Goal: Task Accomplishment & Management: Manage account settings

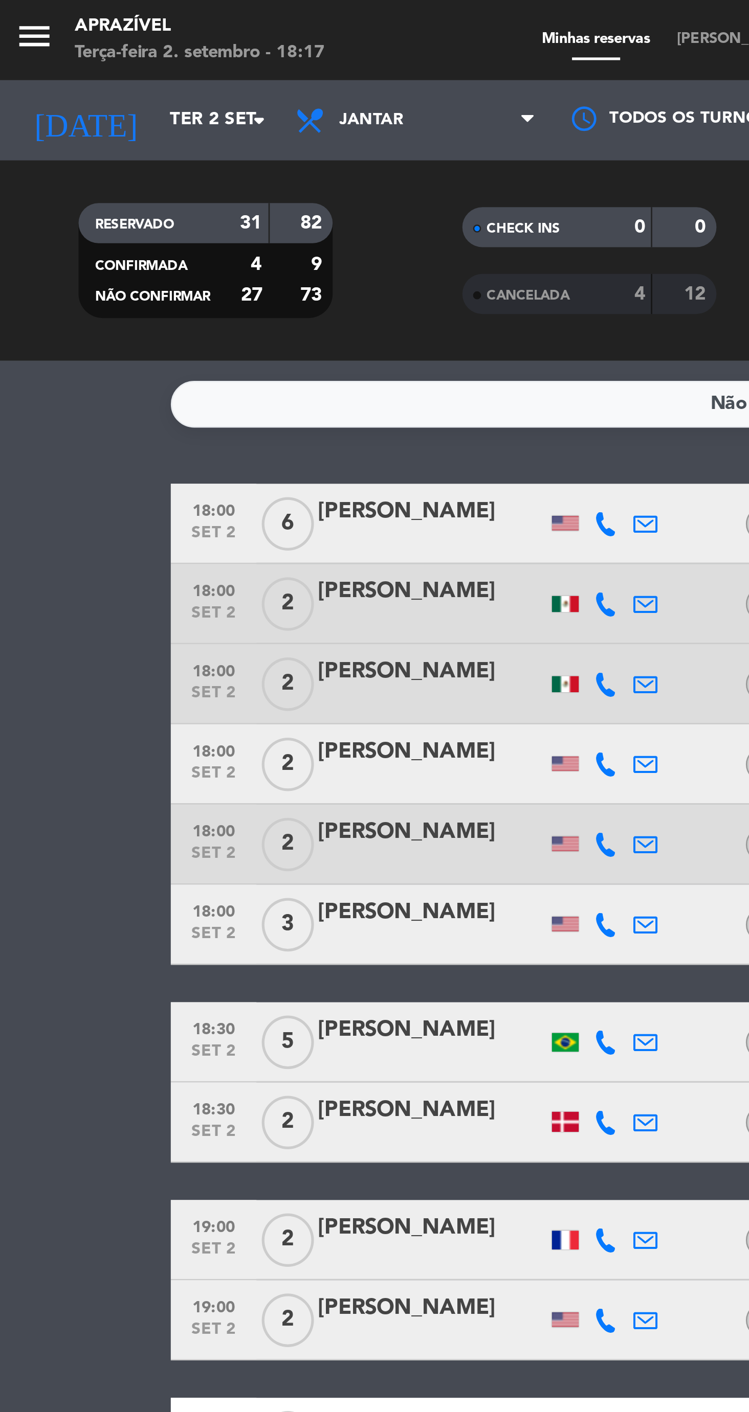
click at [129, 355] on div "[PERSON_NAME]" at bounding box center [167, 349] width 87 height 13
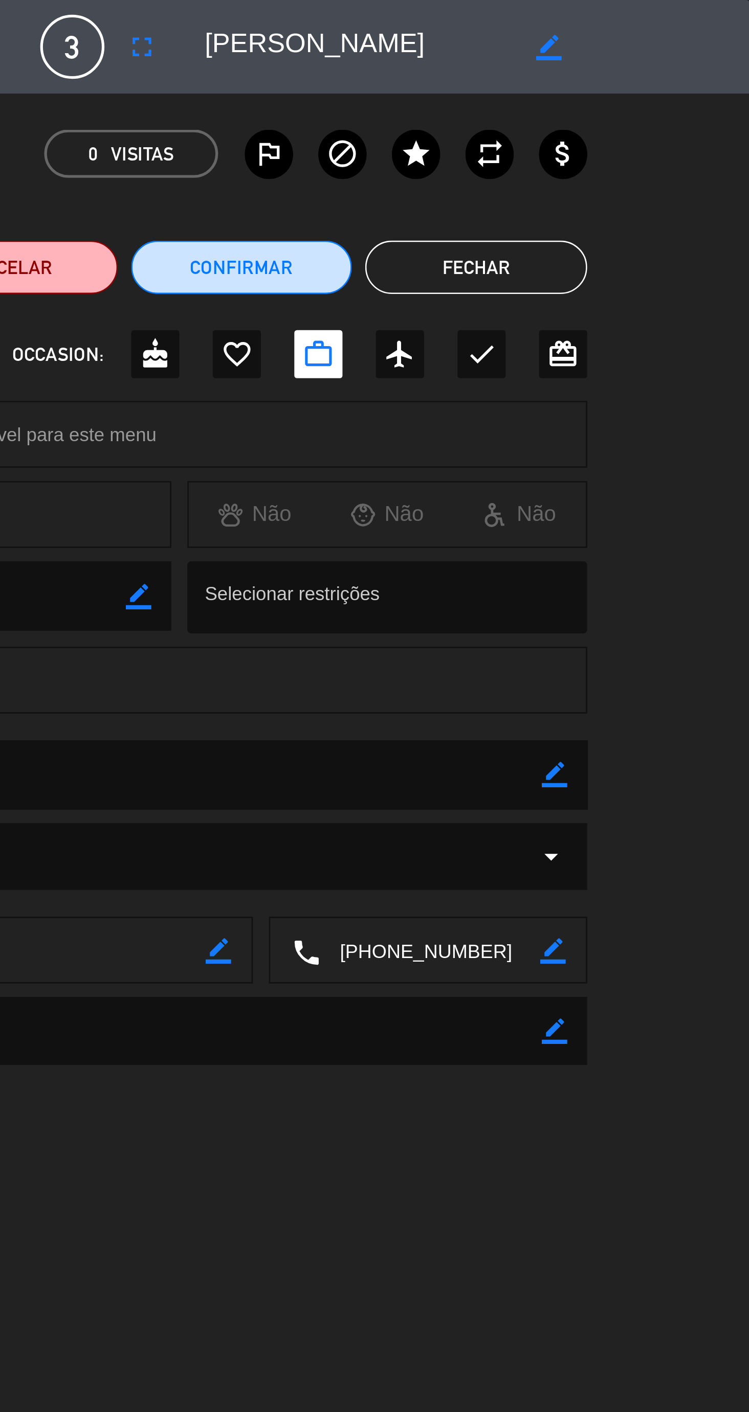
click at [650, 101] on button "Fechar" at bounding box center [643, 102] width 85 height 20
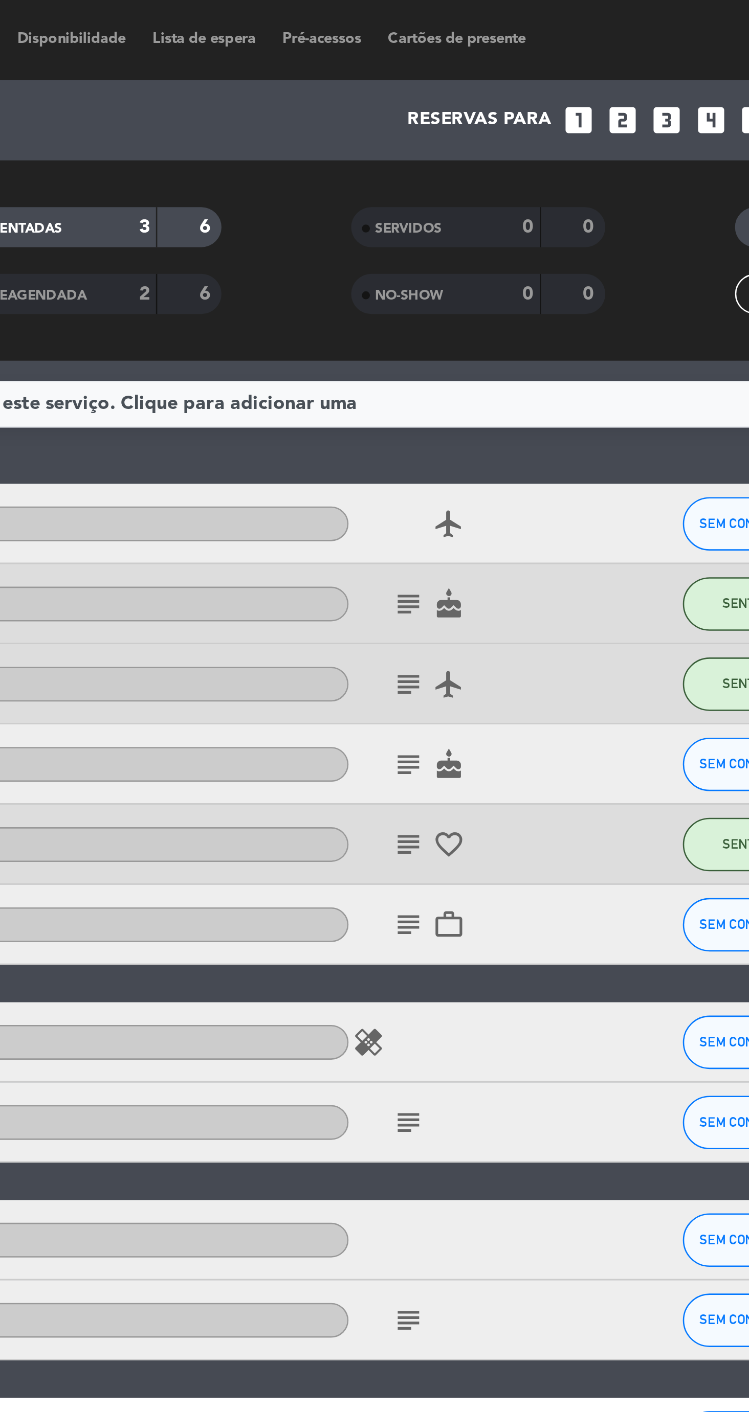
click at [494, 292] on icon "subject" at bounding box center [494, 292] width 12 height 12
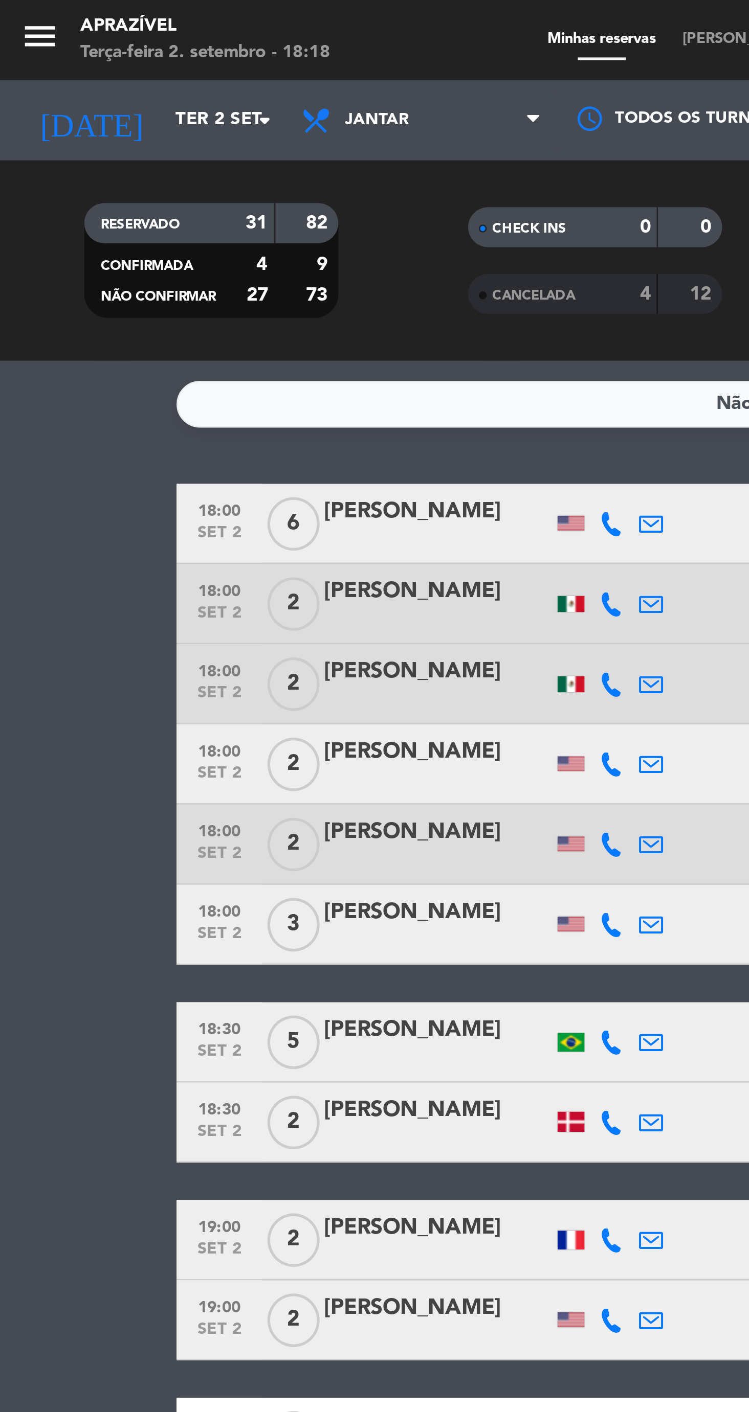
click at [62, 53] on input "Ter 2 set" at bounding box center [107, 46] width 91 height 18
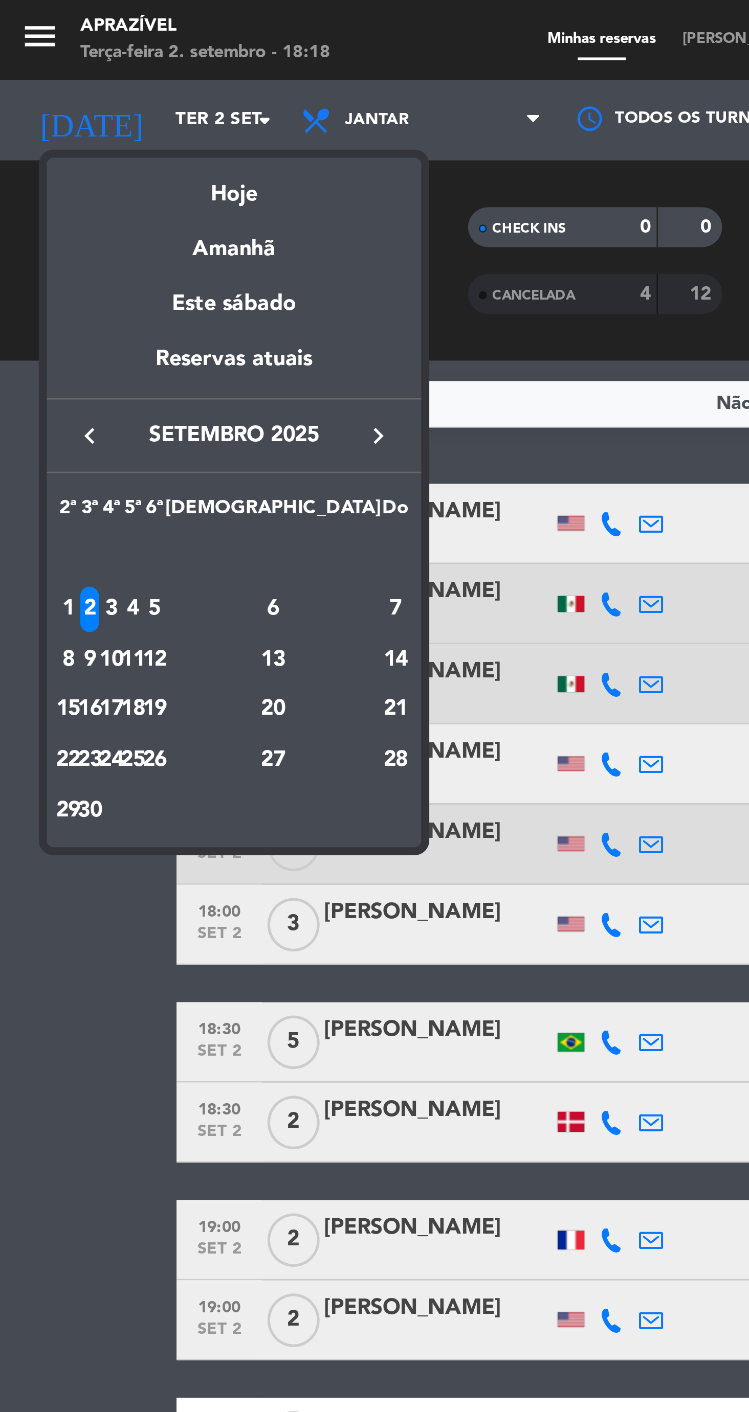
click at [132, 256] on div "13" at bounding box center [104, 252] width 74 height 17
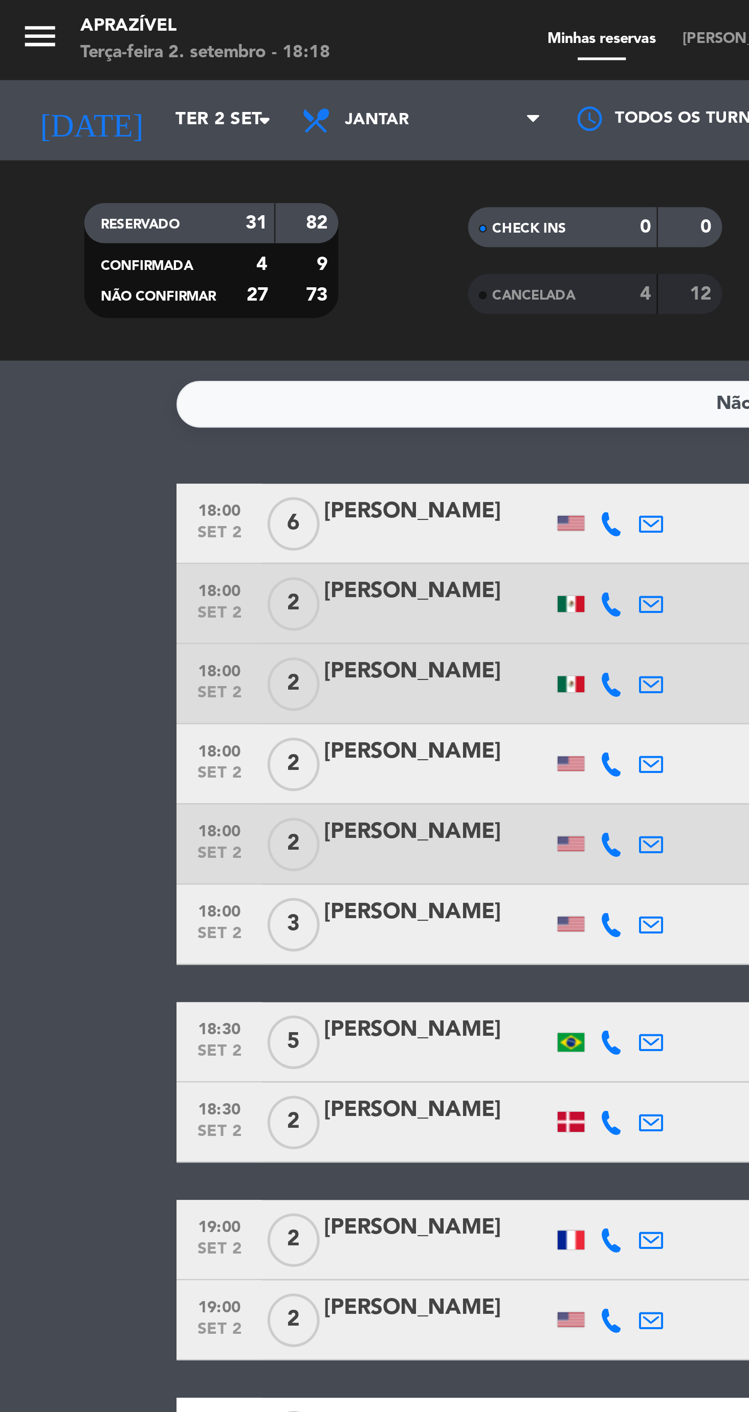
type input "[DATE]"
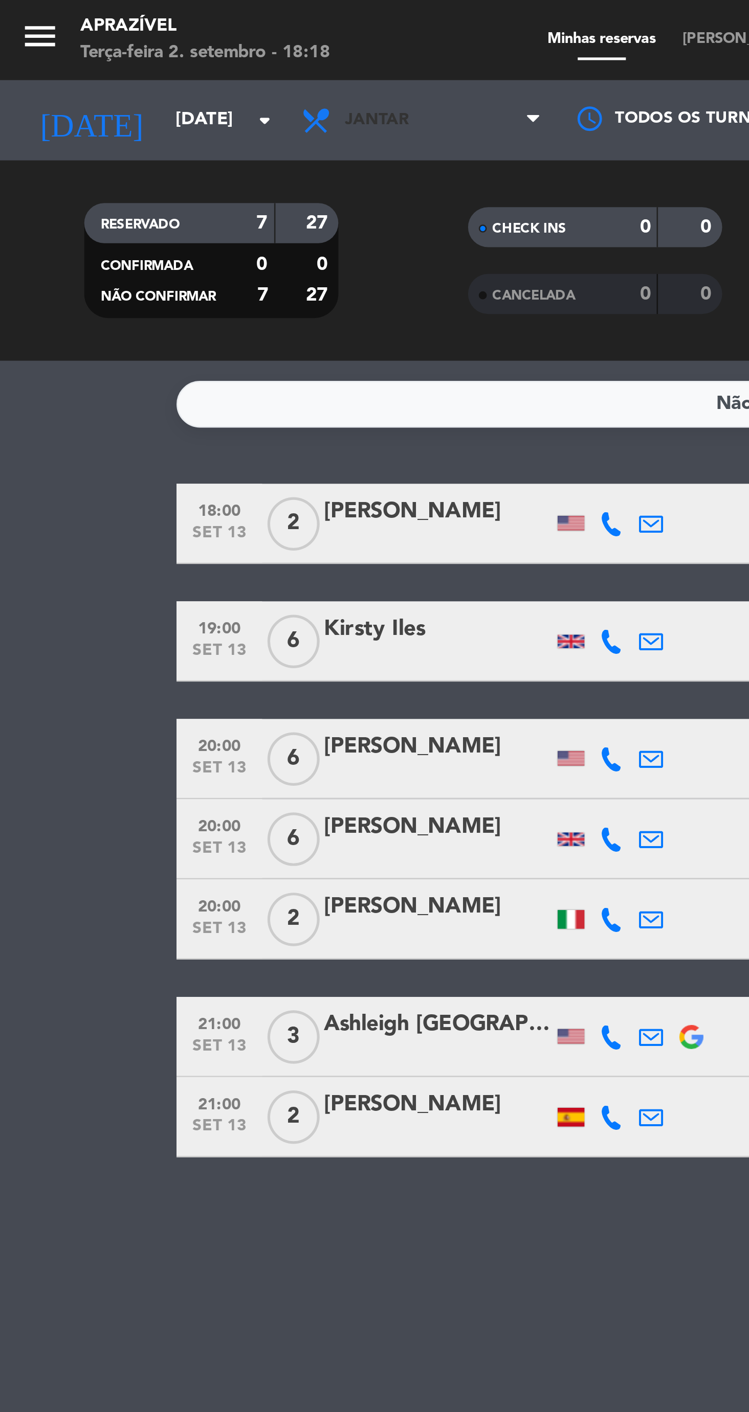
click at [140, 56] on span "Jantar" at bounding box center [161, 46] width 102 height 22
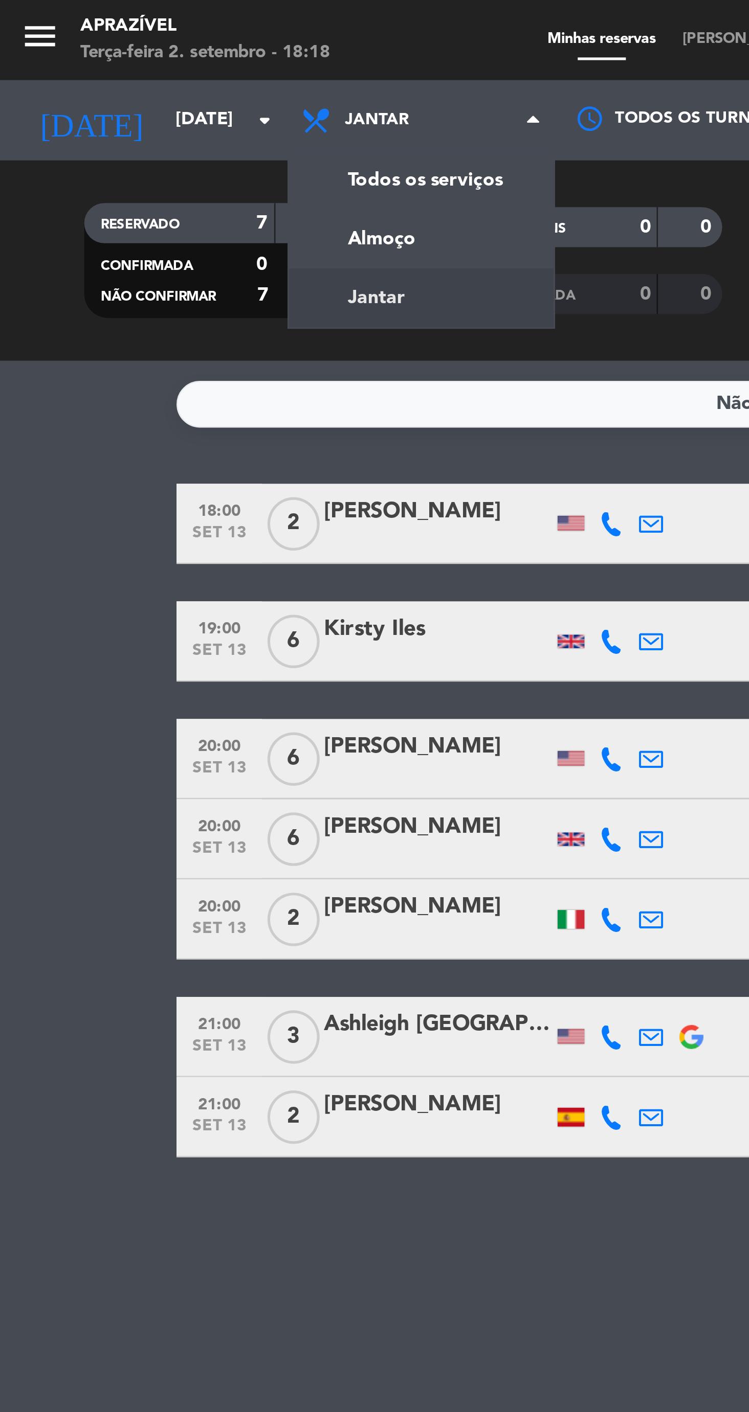
click at [154, 95] on div "menu Aprazível Terça-feira 2. setembro - 18:18 Minhas reservas Mesas semeadas D…" at bounding box center [374, 69] width 749 height 138
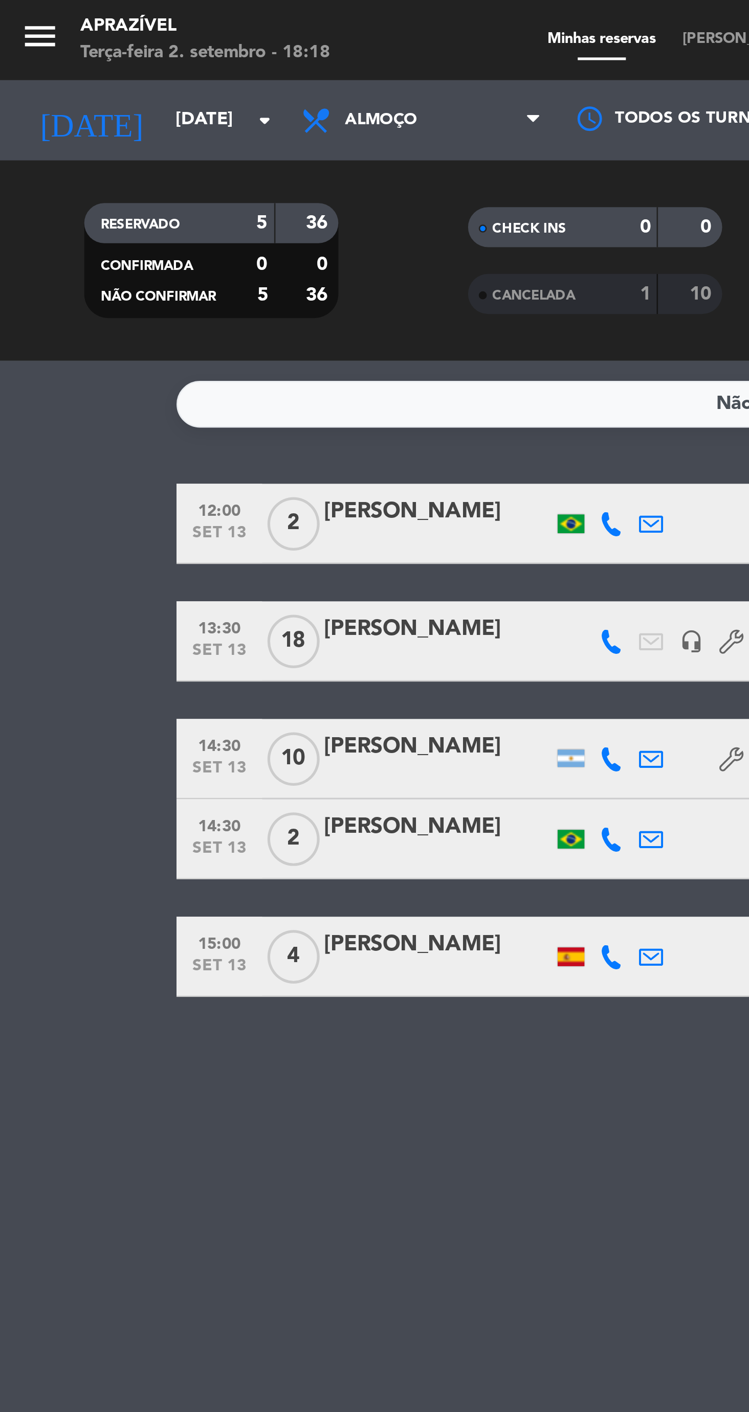
click at [233, 291] on icon at bounding box center [233, 290] width 9 height 9
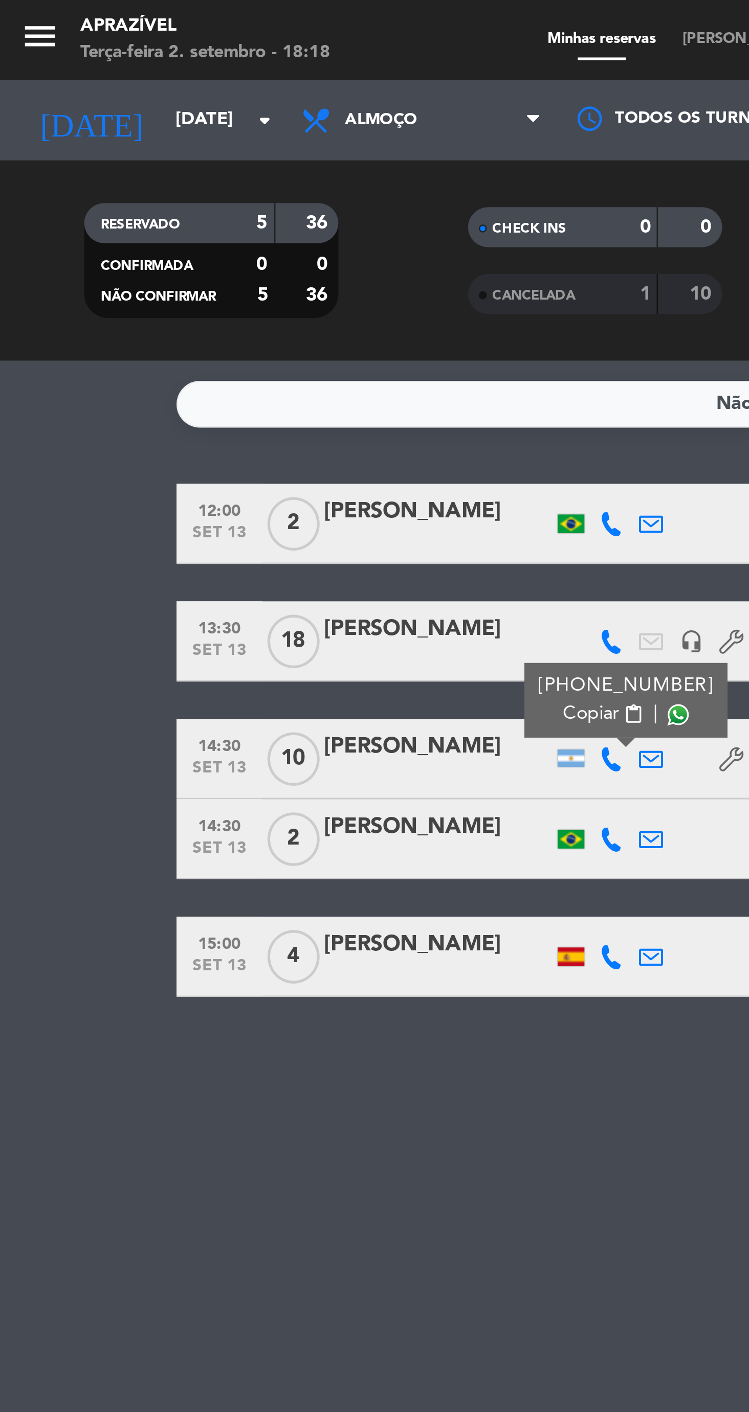
click at [255, 273] on span at bounding box center [259, 273] width 8 height 8
click at [249, 291] on icon at bounding box center [248, 290] width 9 height 9
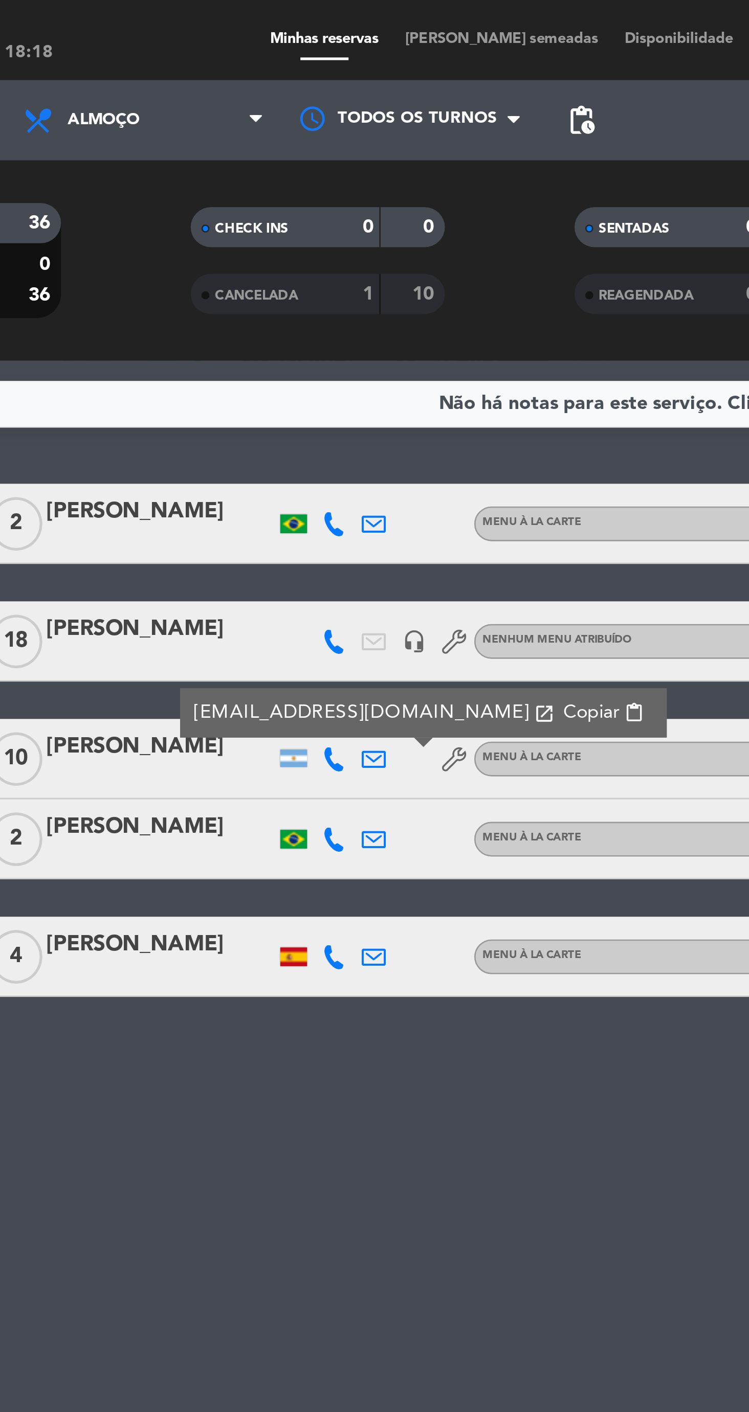
click at [319, 276] on button "Copiar content_paste" at bounding box center [337, 273] width 37 height 12
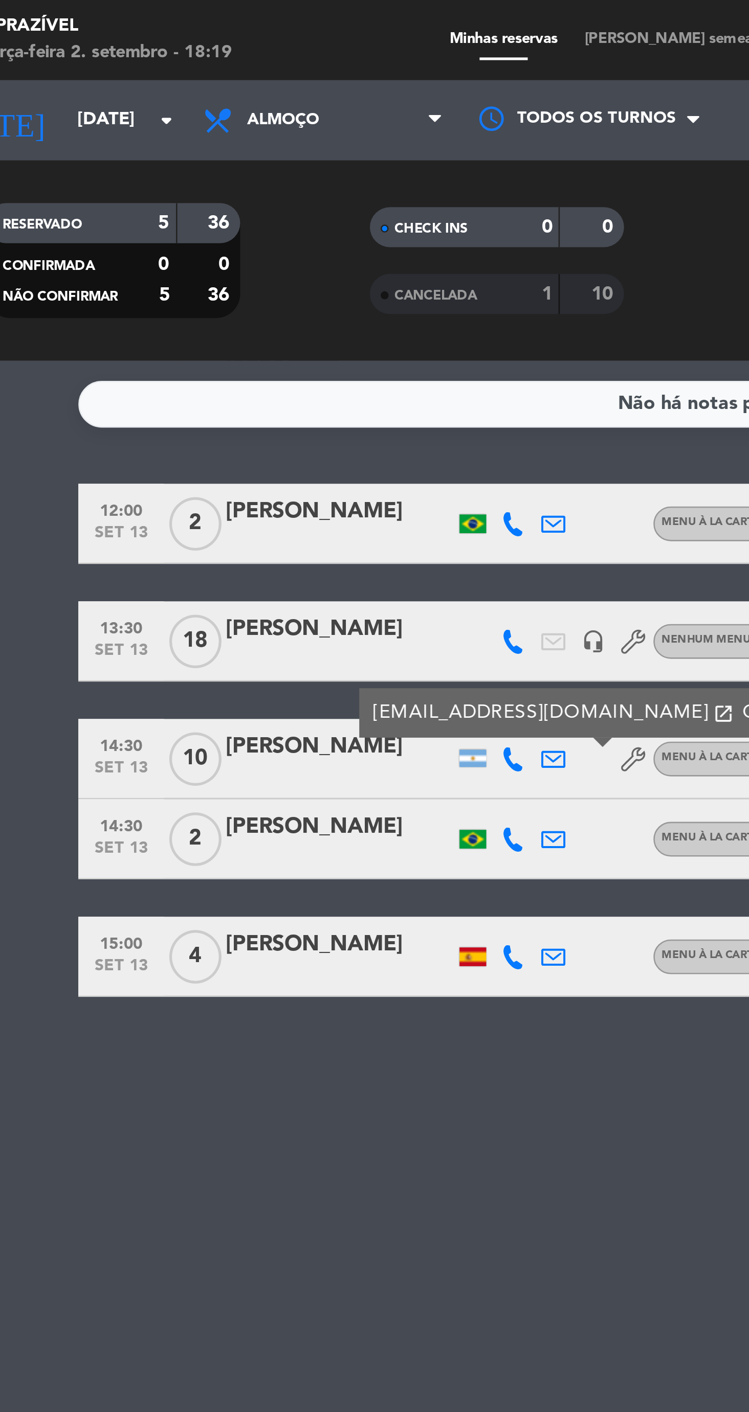
click at [226, 116] on div "CANCELADA" at bounding box center [205, 113] width 47 height 12
